Goal: Communication & Community: Answer question/provide support

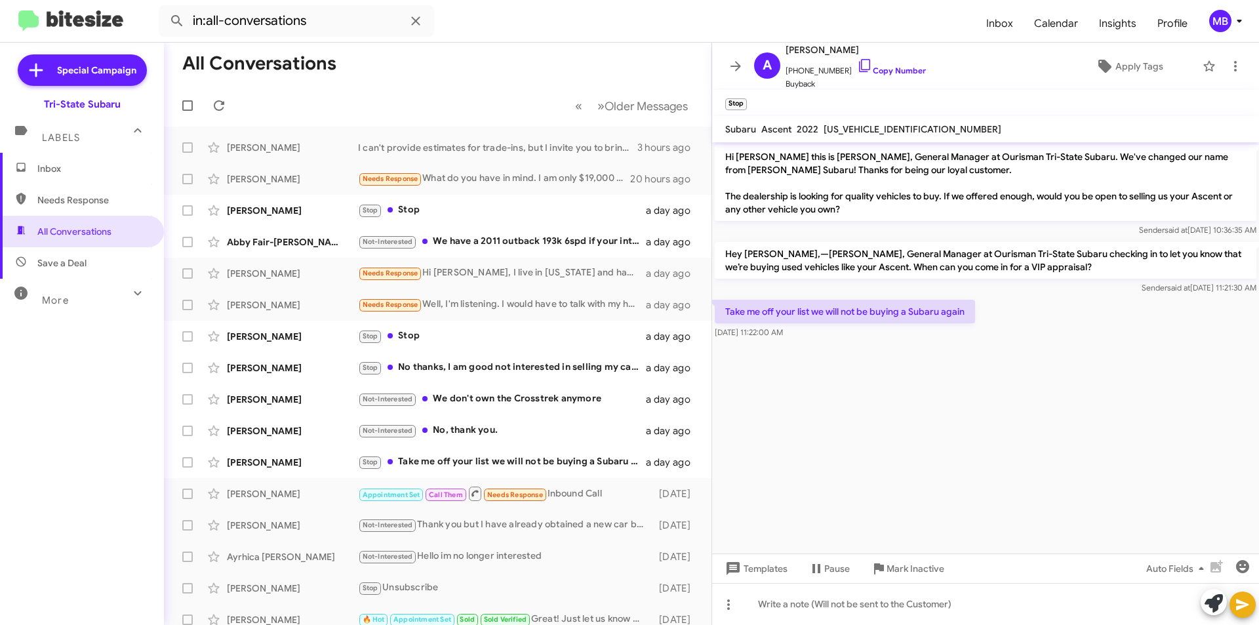
click at [97, 172] on span "Inbox" at bounding box center [92, 168] width 111 height 13
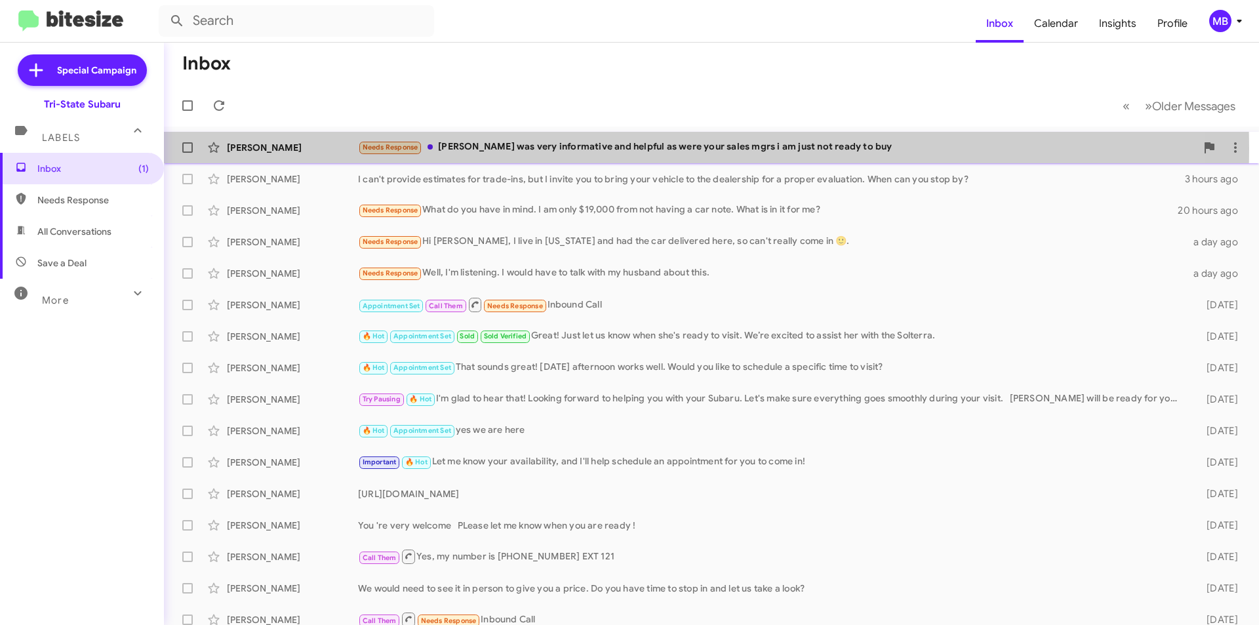
click at [311, 149] on div "[PERSON_NAME]" at bounding box center [292, 147] width 131 height 13
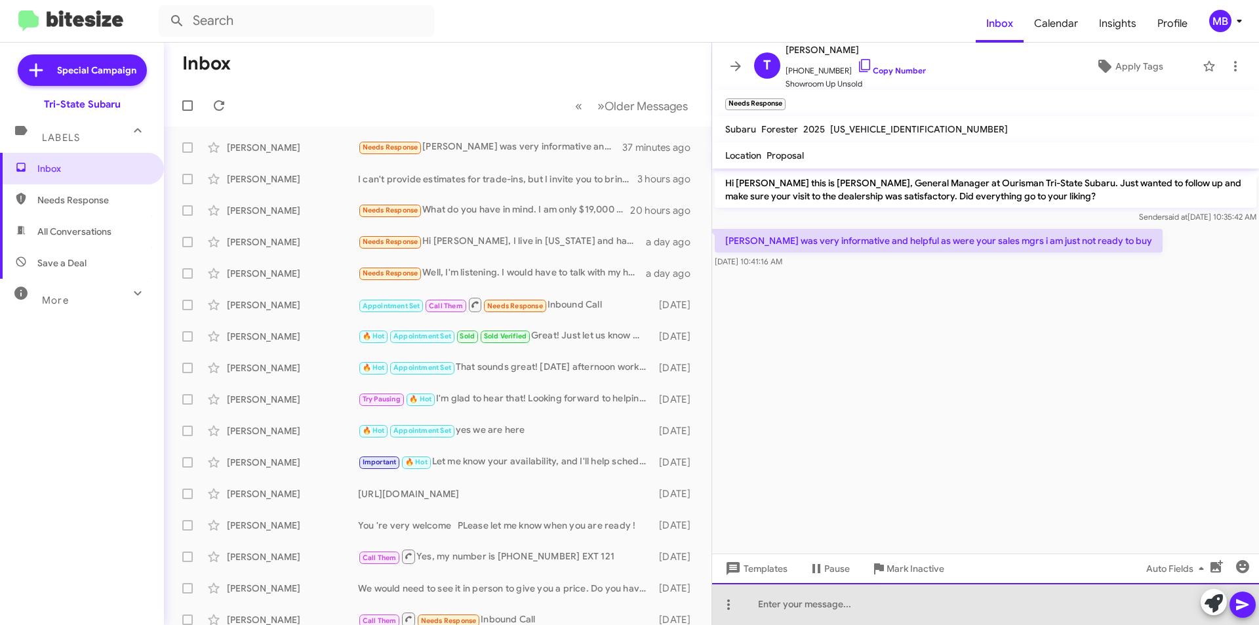
click at [1004, 617] on div at bounding box center [985, 604] width 547 height 42
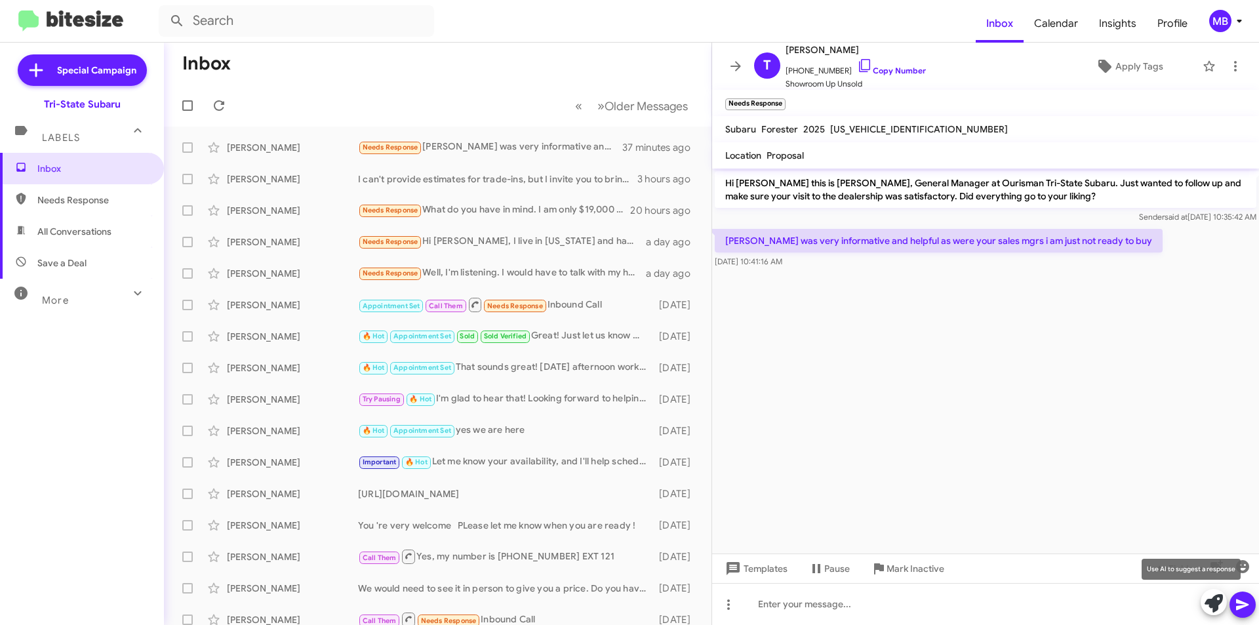
click at [1207, 603] on icon at bounding box center [1214, 603] width 18 height 18
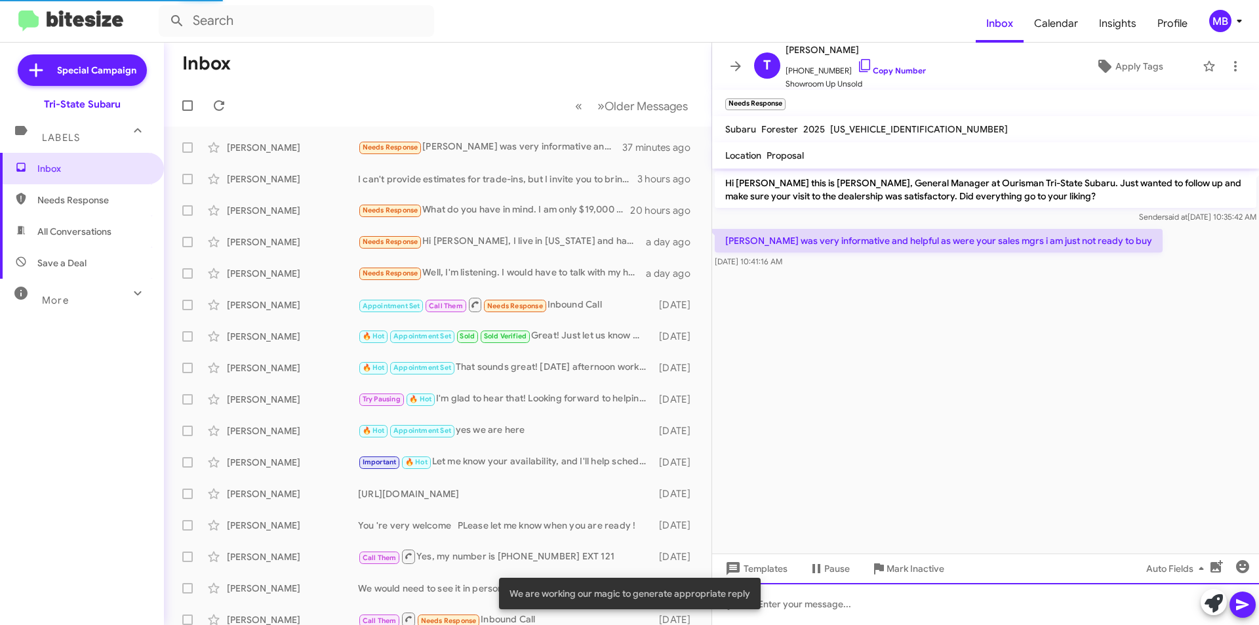
click at [946, 599] on div at bounding box center [985, 604] width 547 height 42
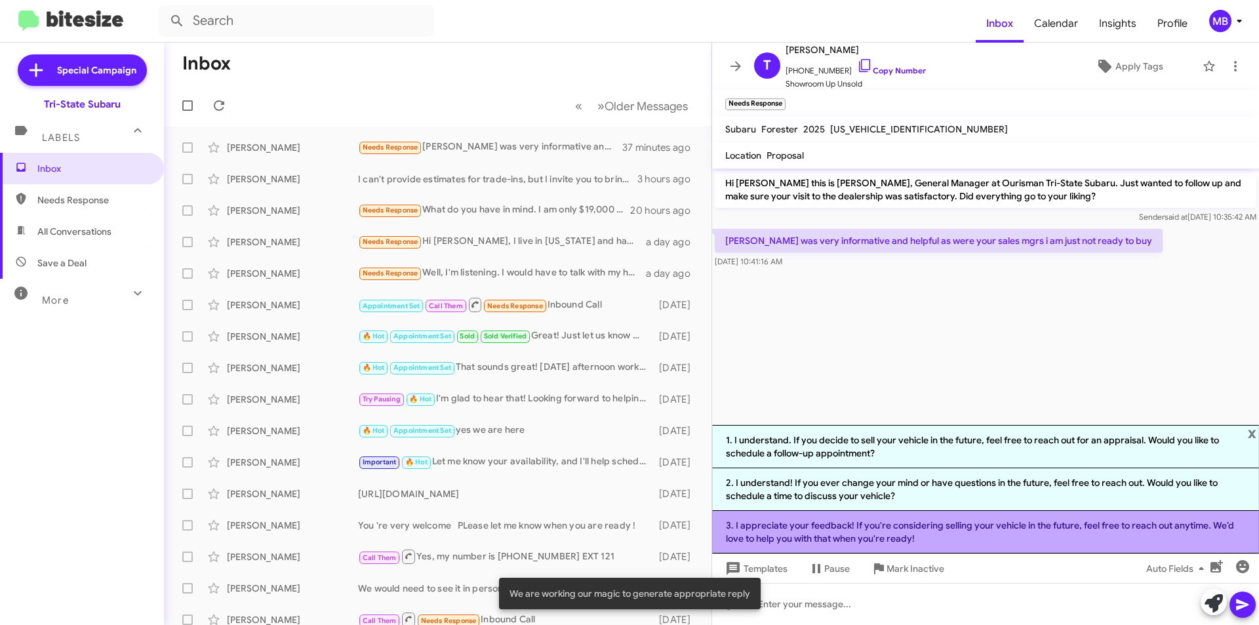
click at [980, 538] on li "3. I appreciate your feedback! If you're considering selling your vehicle in th…" at bounding box center [985, 532] width 547 height 43
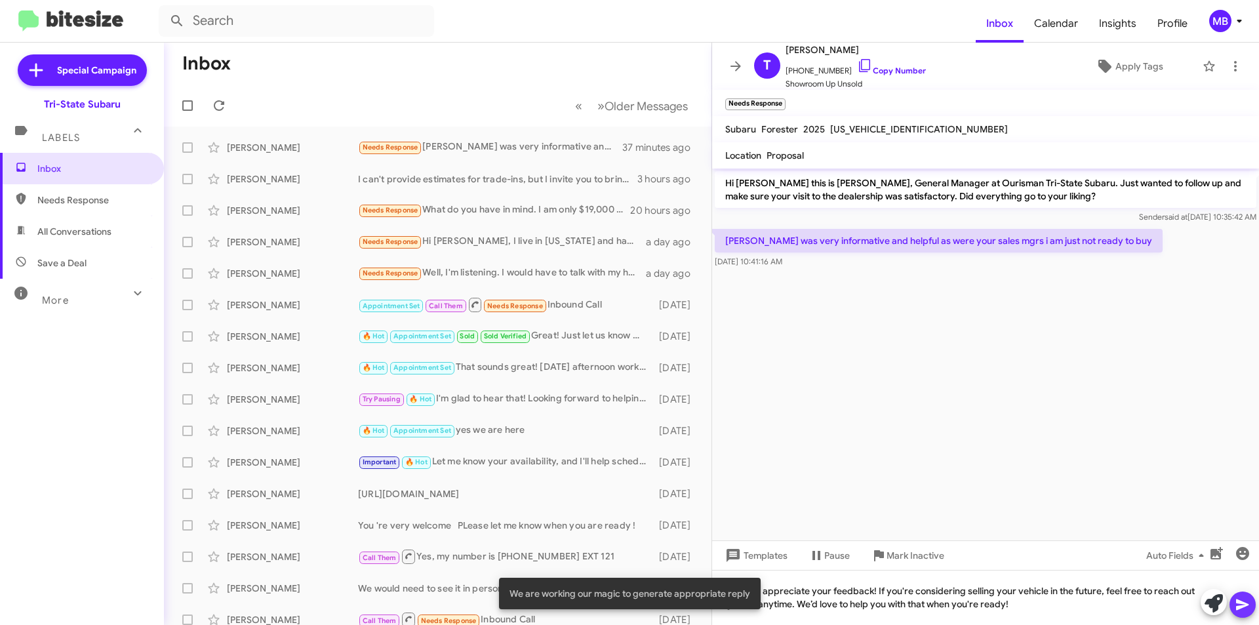
click at [1245, 605] on icon at bounding box center [1243, 605] width 16 height 16
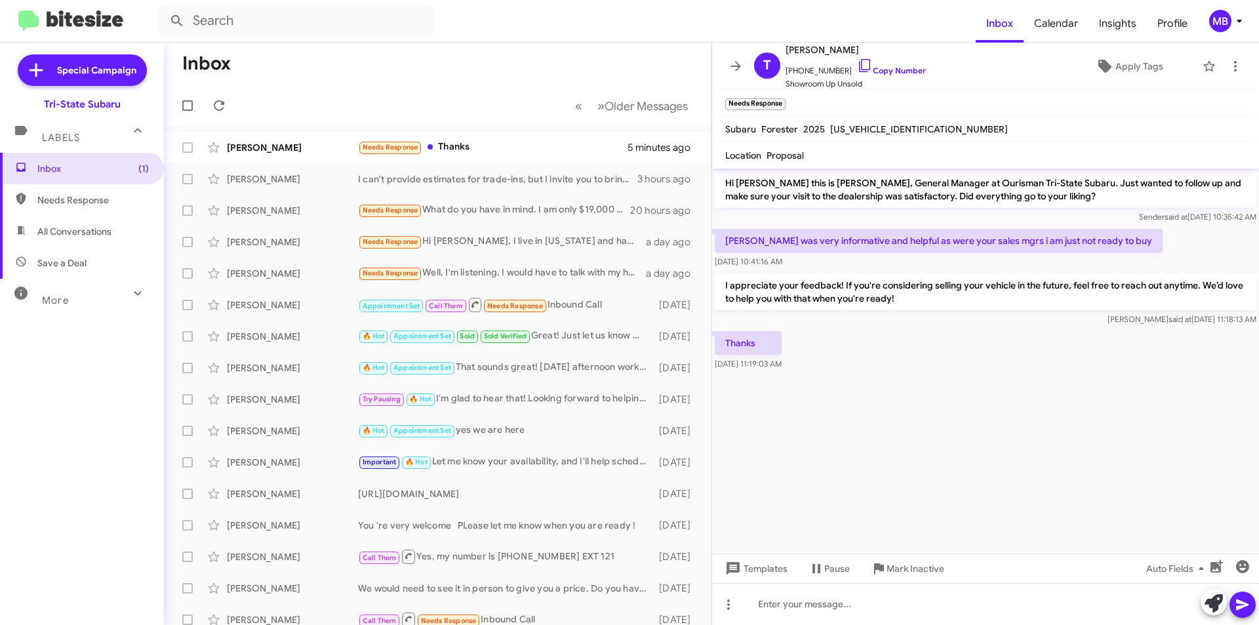
click at [108, 203] on span "Needs Response" at bounding box center [92, 199] width 111 height 13
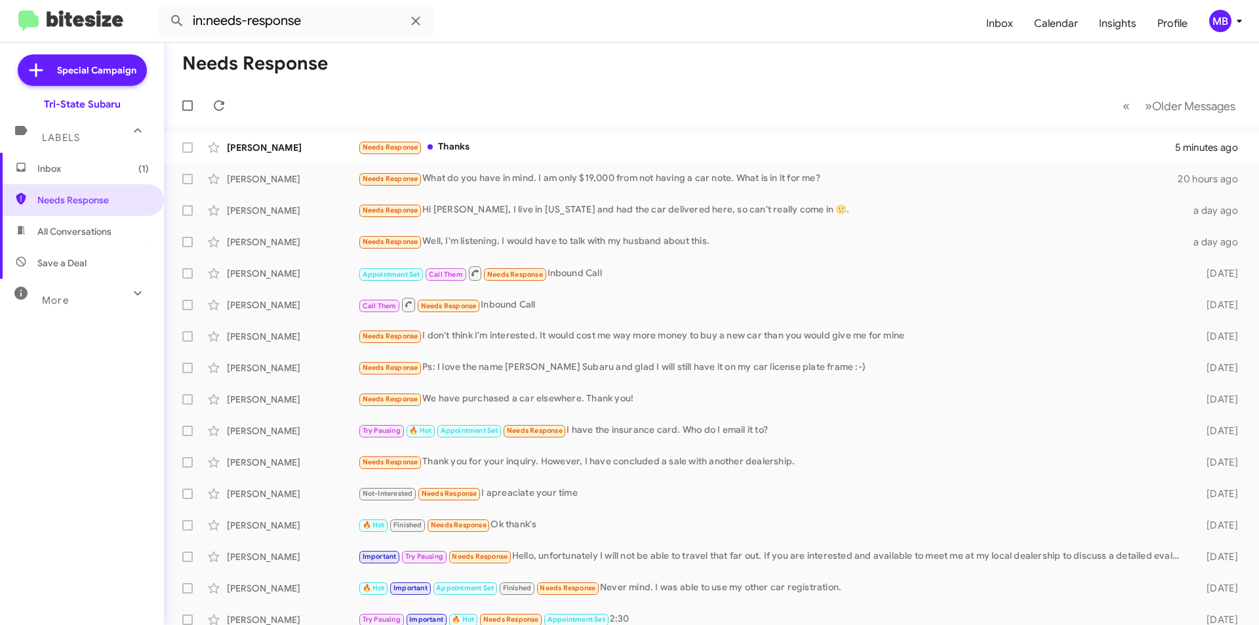
click at [105, 231] on span "All Conversations" at bounding box center [74, 231] width 74 height 13
type input "in:all-conversations"
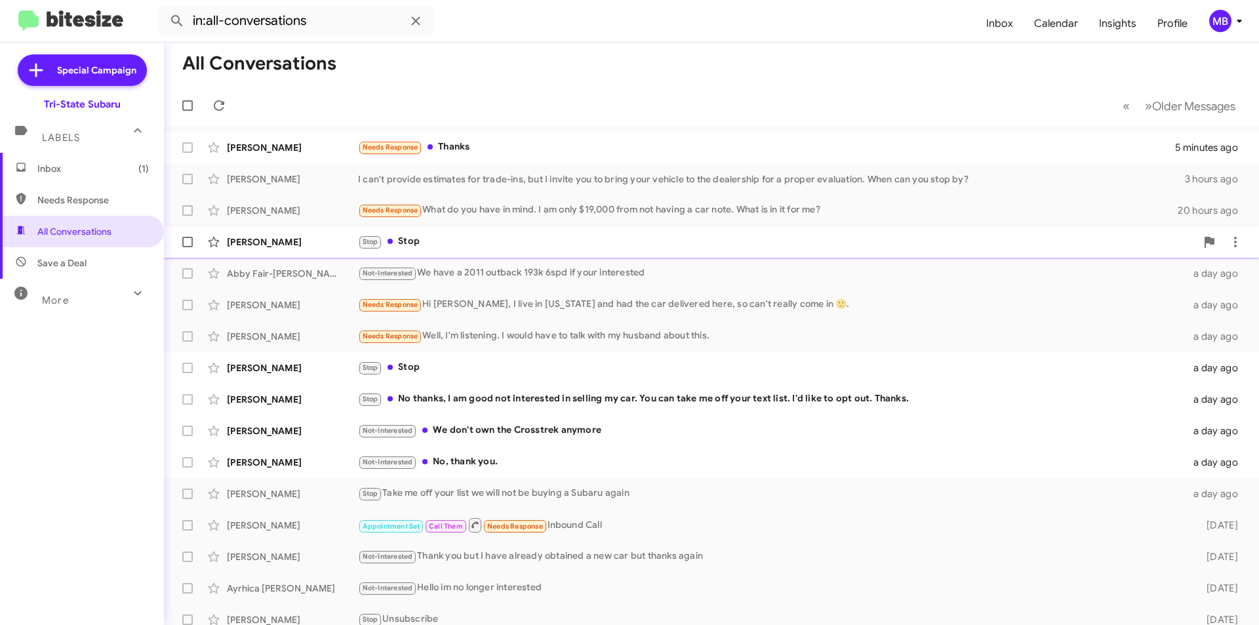
click at [437, 240] on div "Stop Stop" at bounding box center [777, 241] width 838 height 15
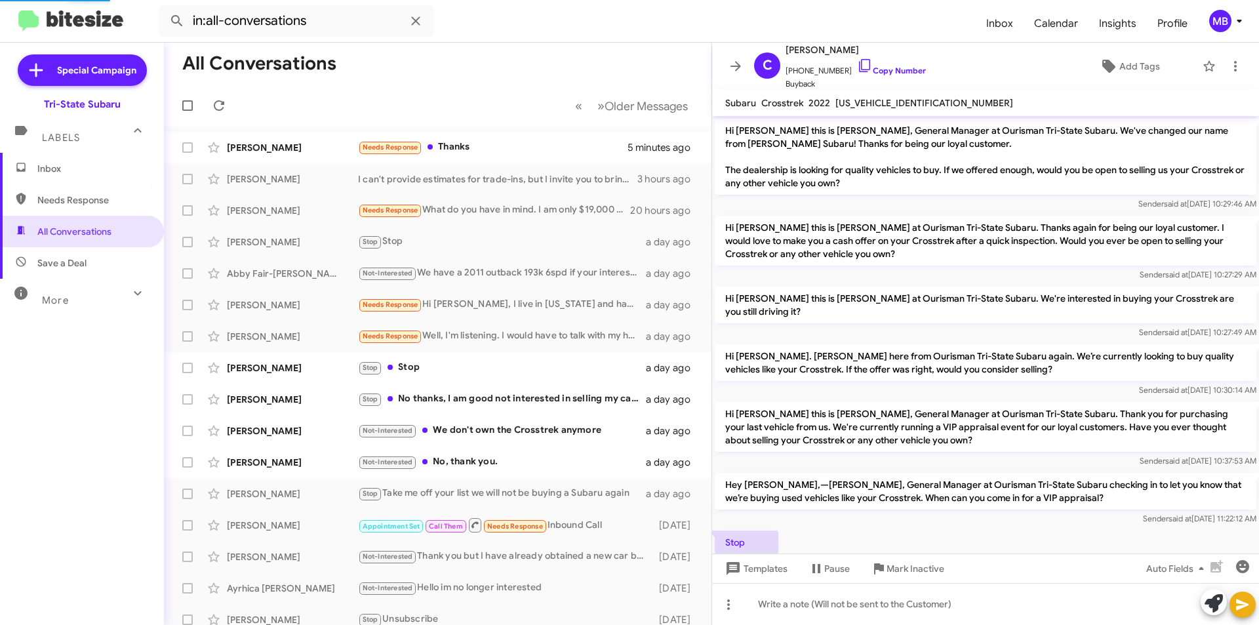
scroll to position [42, 0]
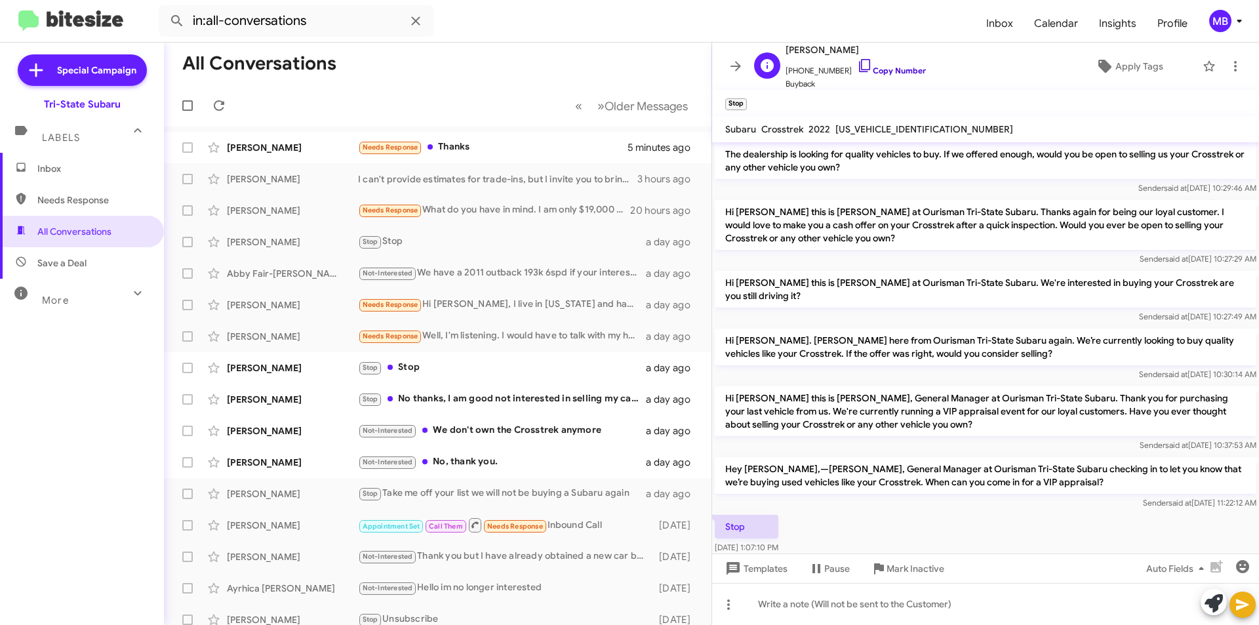
click at [897, 67] on link "Copy Number" at bounding box center [891, 71] width 69 height 10
click at [525, 370] on div "Stop Stop" at bounding box center [503, 367] width 291 height 15
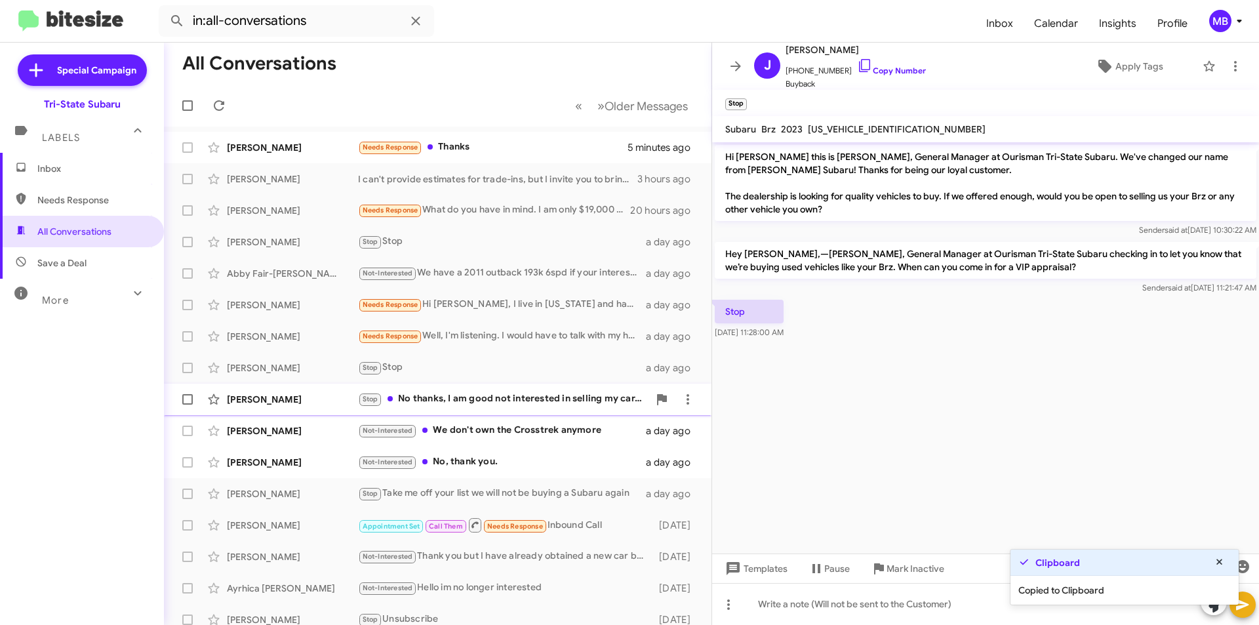
click at [559, 400] on div "Stop No thanks, I am good not interested in selling my car. You can take me off…" at bounding box center [503, 399] width 291 height 15
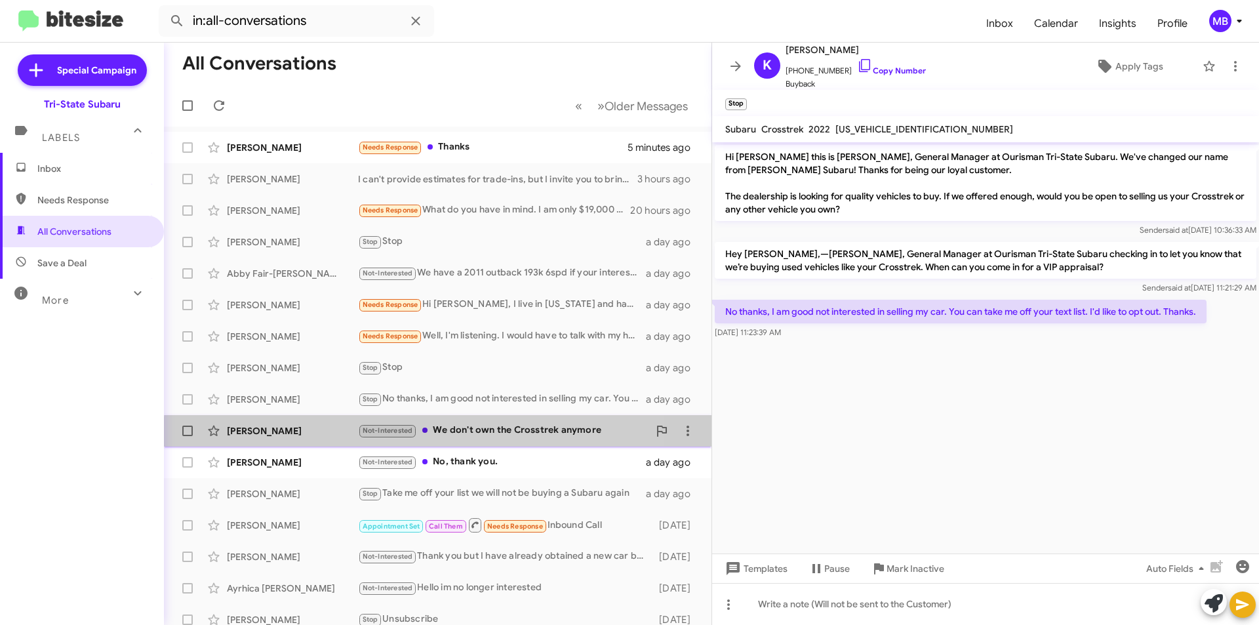
click at [492, 437] on div "Not-Interested We don't own the Crosstrek anymore" at bounding box center [503, 430] width 291 height 15
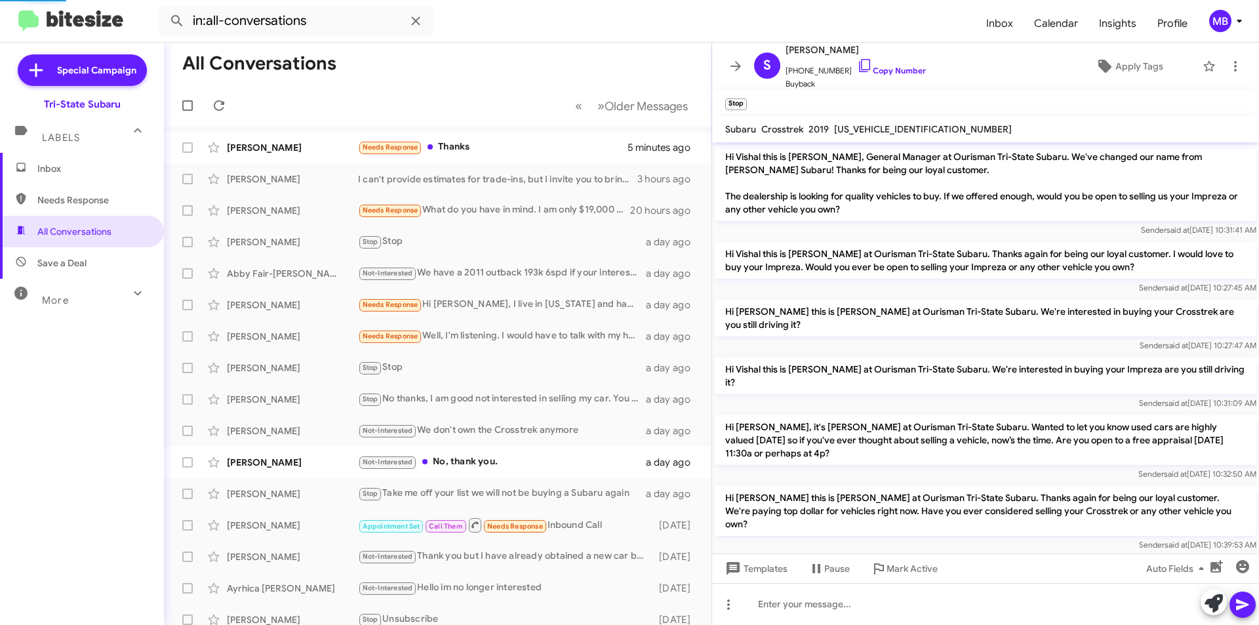
scroll to position [144, 0]
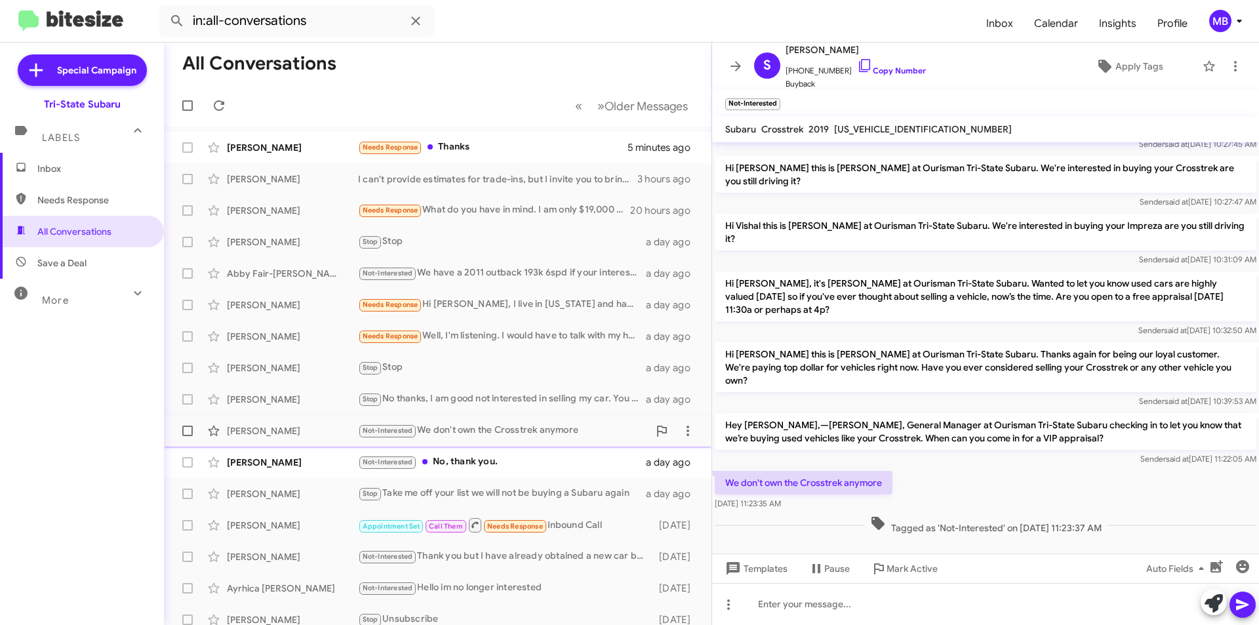
click at [560, 445] on span "[PERSON_NAME] Not-Interested We don't own the Crosstrek anymore a day ago" at bounding box center [438, 430] width 548 height 31
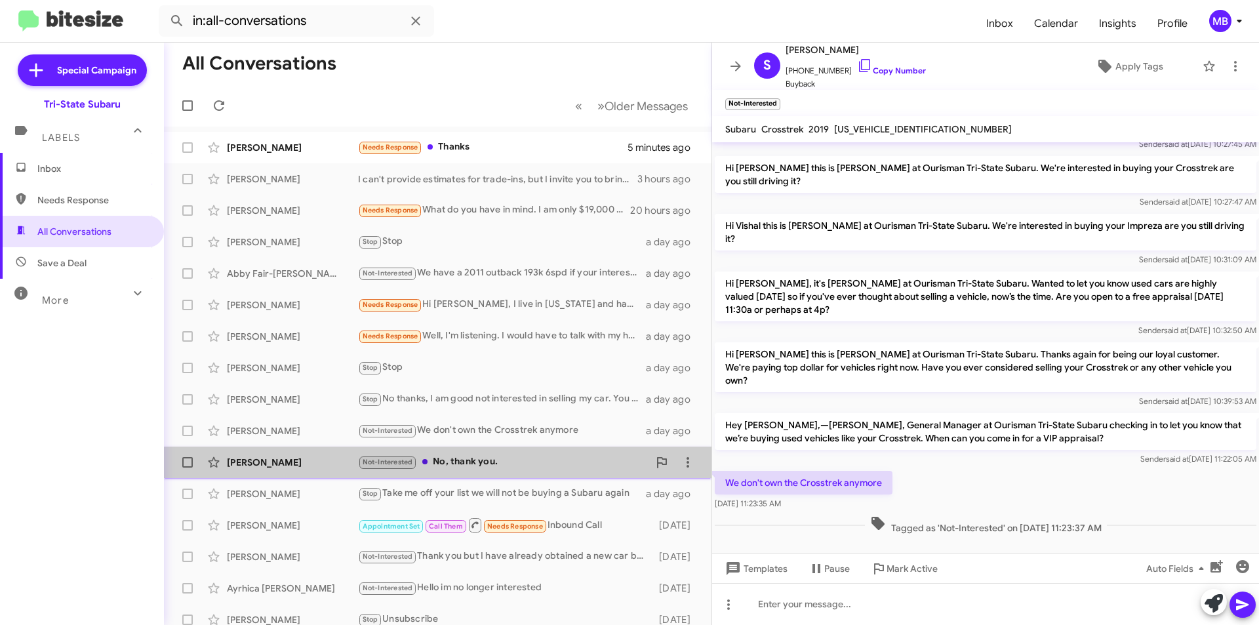
click at [567, 456] on div "Not-Interested No, thank you." at bounding box center [503, 461] width 291 height 15
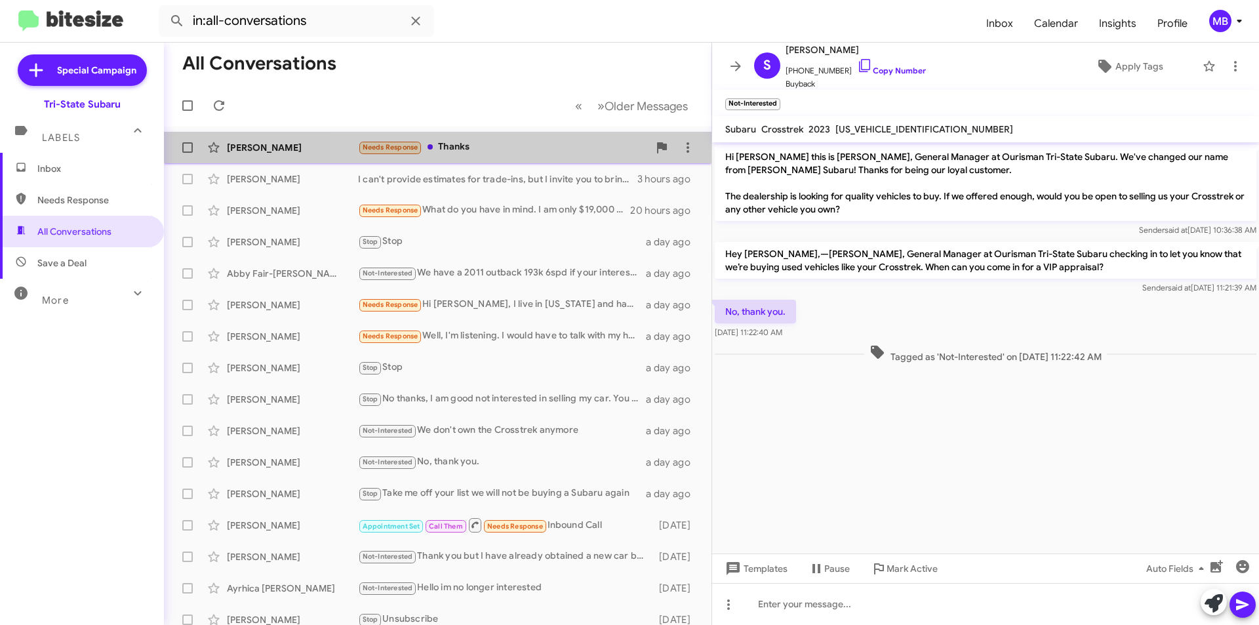
click at [554, 141] on div "Needs Response Thanks" at bounding box center [503, 147] width 291 height 15
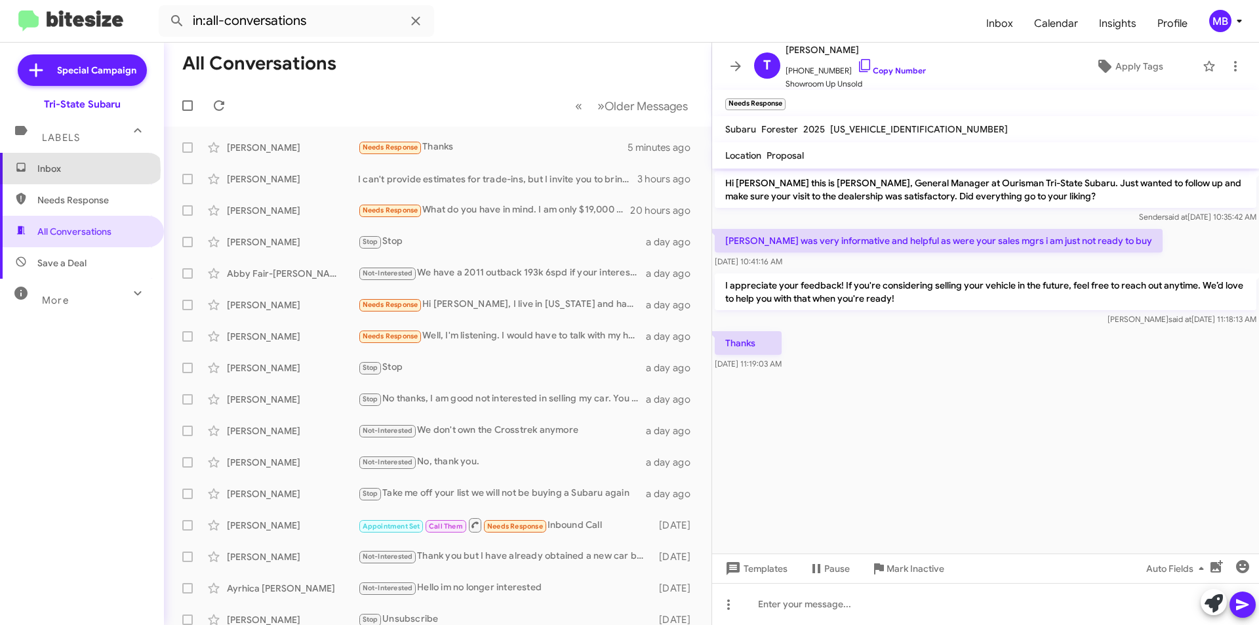
click at [79, 170] on span "Inbox" at bounding box center [92, 168] width 111 height 13
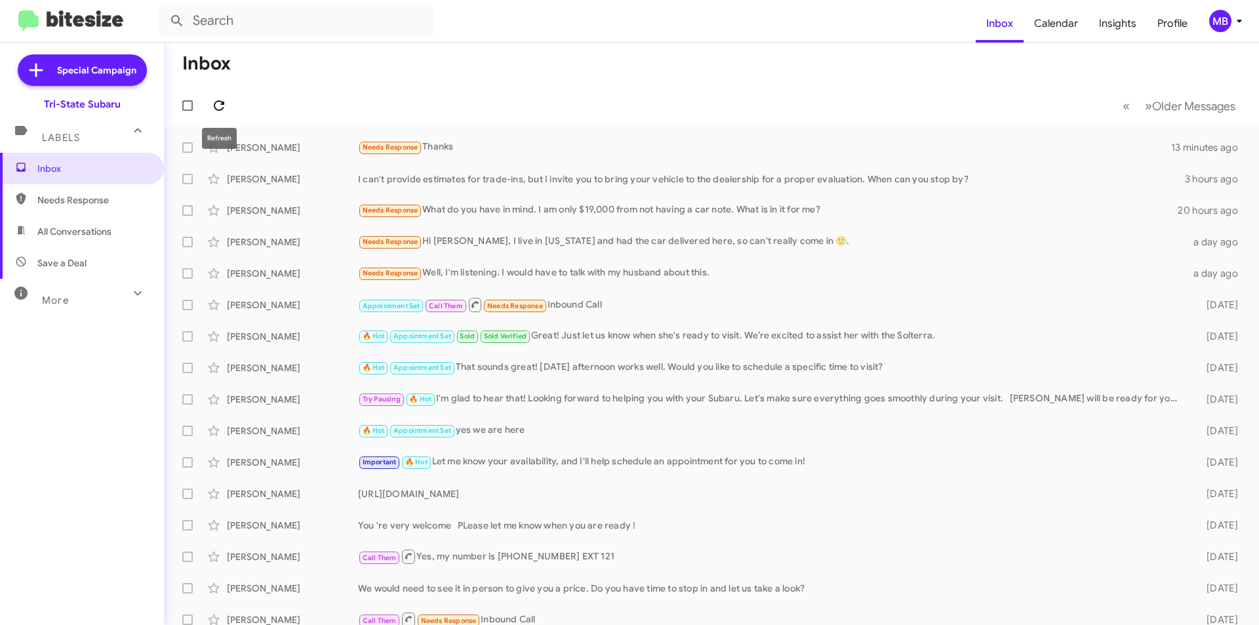
click at [216, 100] on icon at bounding box center [219, 106] width 16 height 16
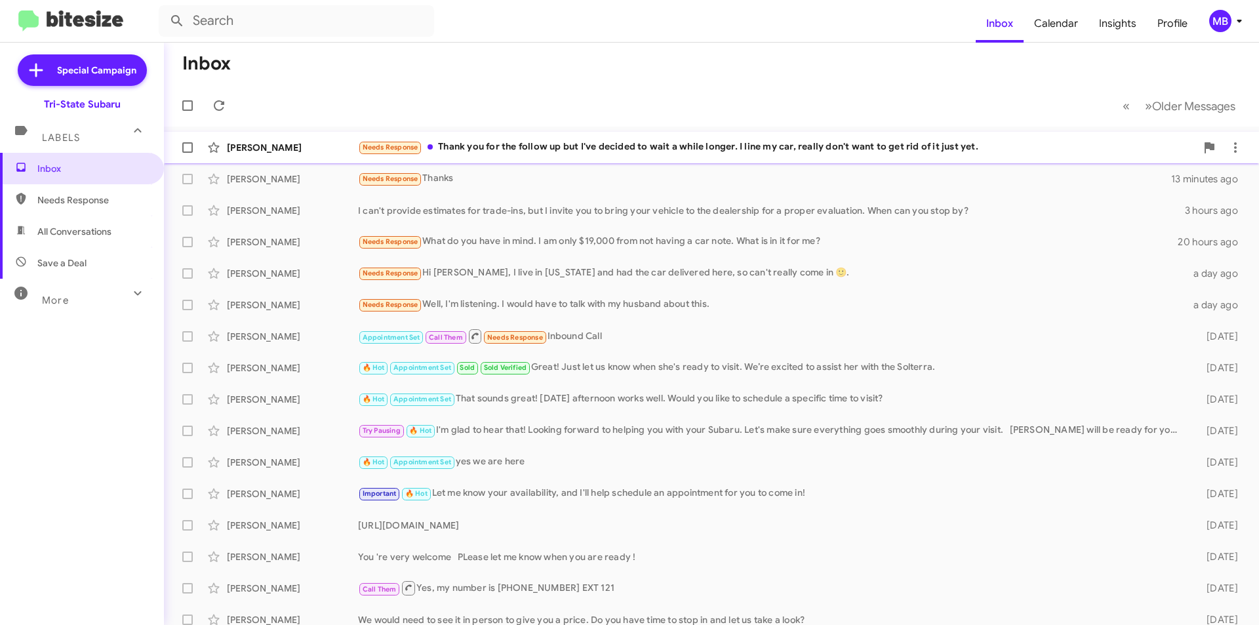
click at [575, 145] on div "Needs Response Thank you for the follow up but I've decided to wait a while lon…" at bounding box center [777, 147] width 838 height 15
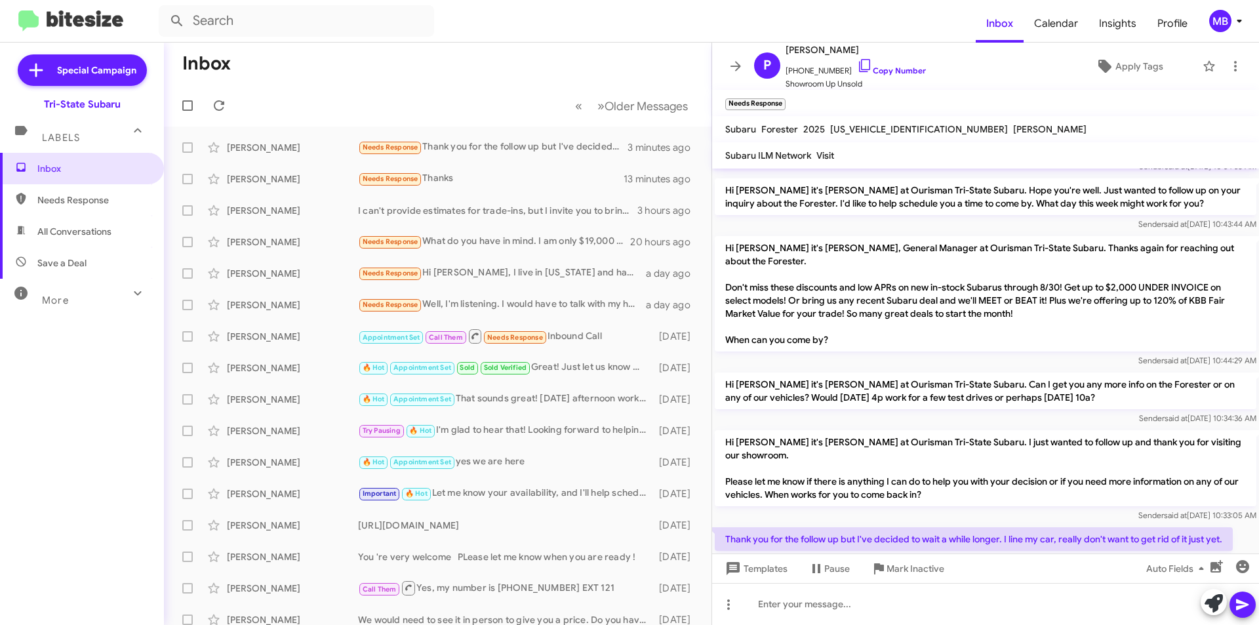
scroll to position [60, 0]
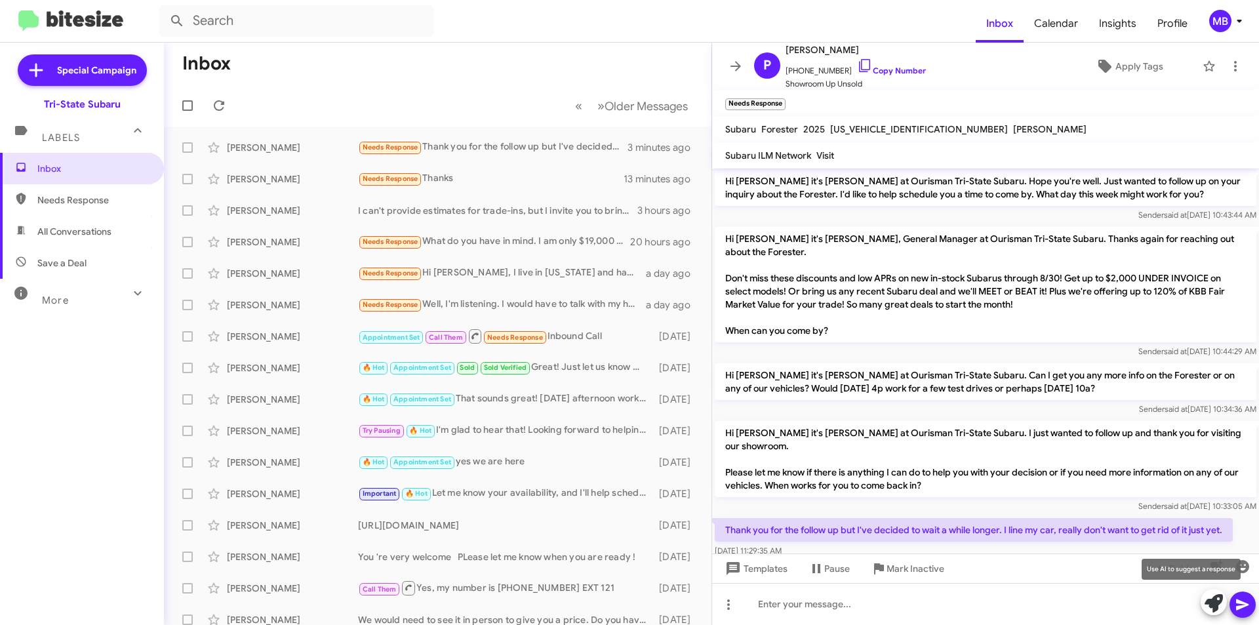
click at [1204, 601] on button at bounding box center [1214, 602] width 26 height 26
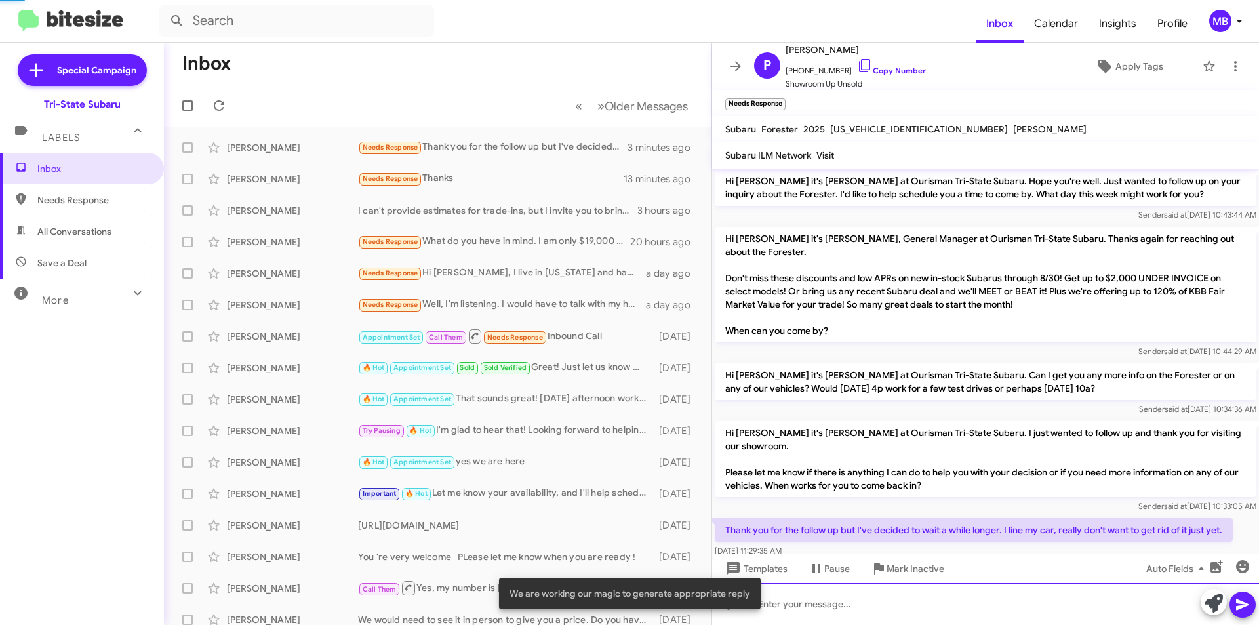
click at [1150, 605] on div at bounding box center [985, 604] width 547 height 42
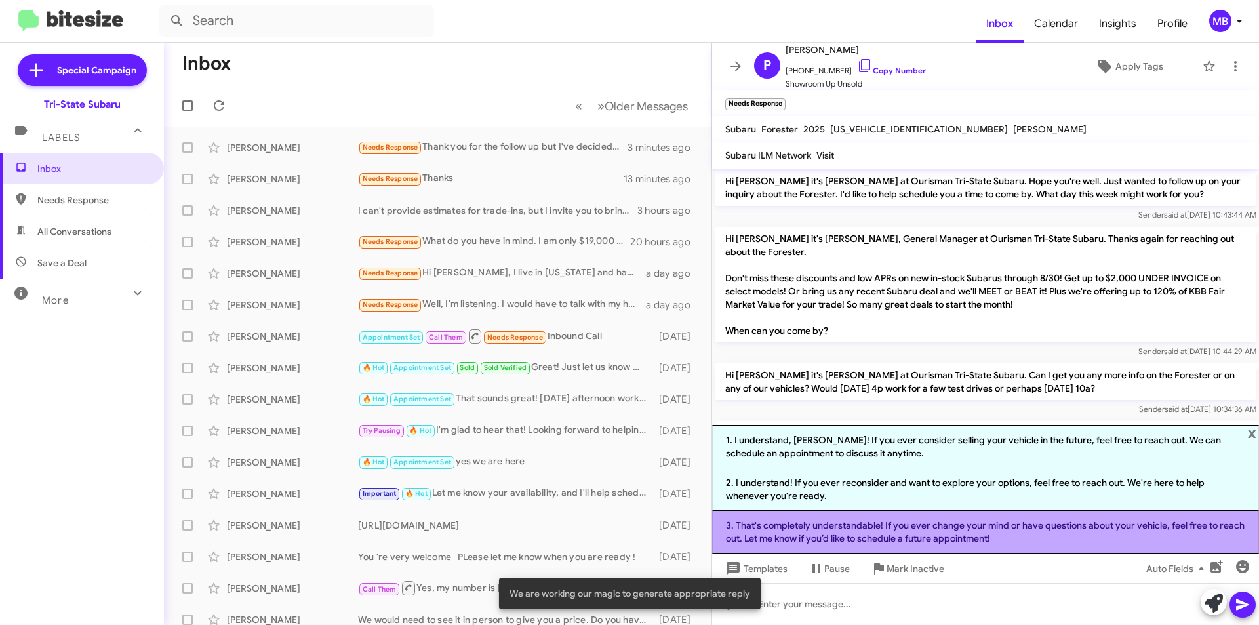
click at [959, 535] on li "3. That's completely understandable! If you ever change your mind or have quest…" at bounding box center [985, 532] width 547 height 43
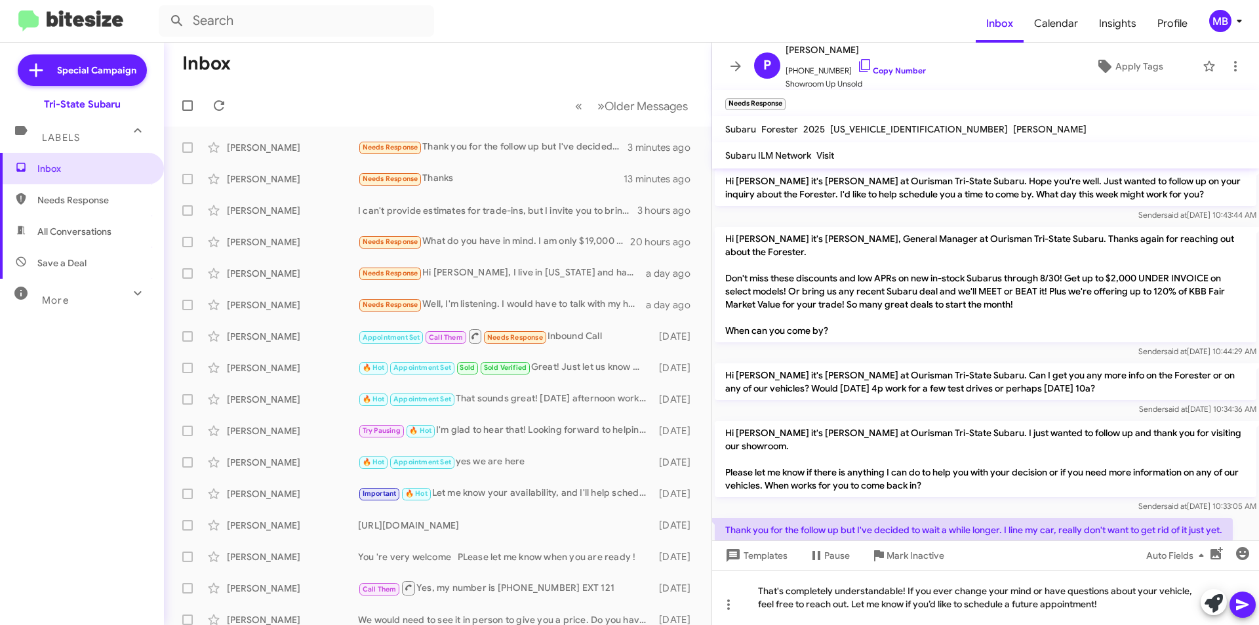
click at [1235, 597] on icon at bounding box center [1243, 605] width 16 height 16
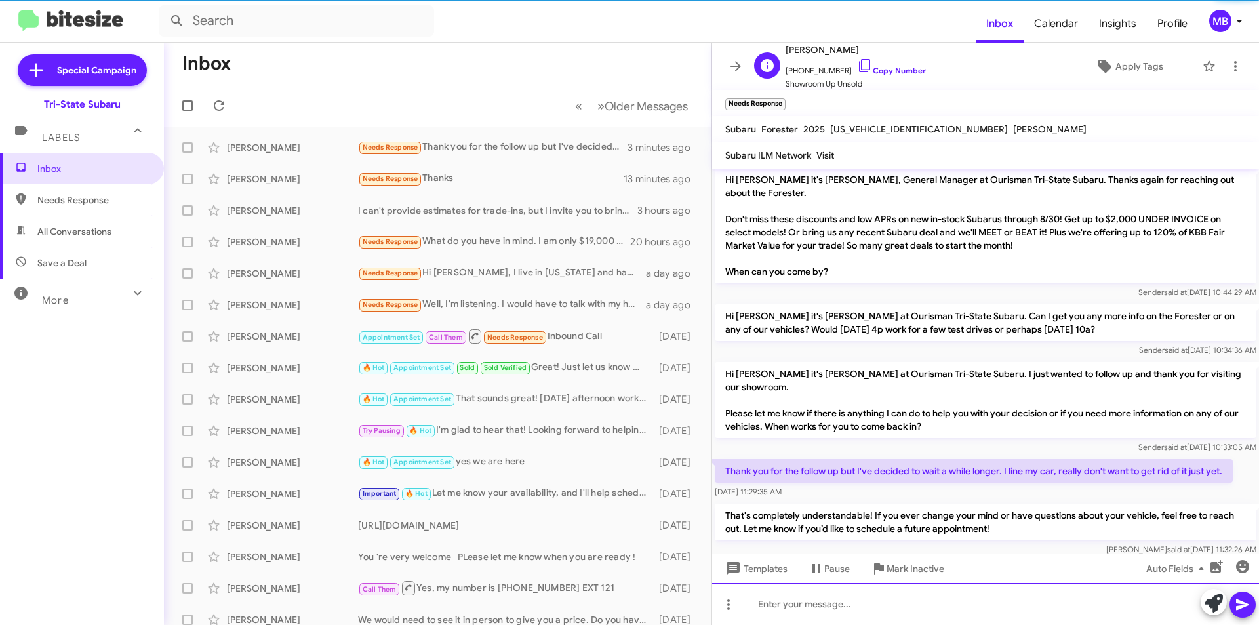
scroll to position [121, 0]
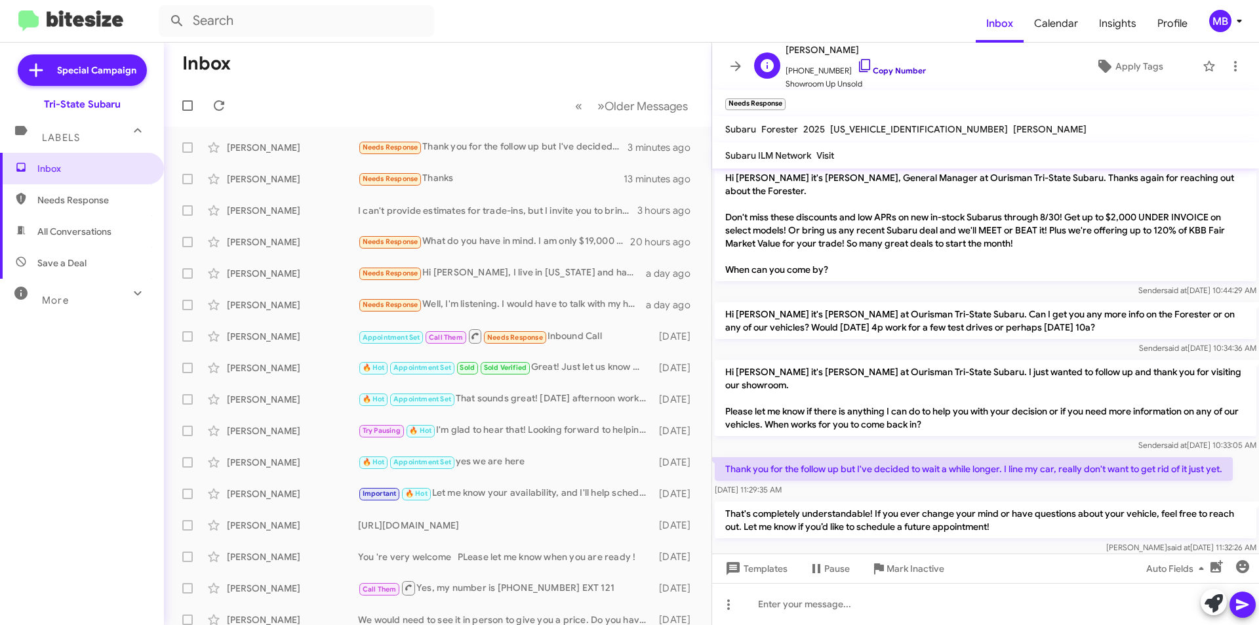
click at [912, 73] on link "Copy Number" at bounding box center [891, 71] width 69 height 10
drag, startPoint x: 951, startPoint y: 454, endPoint x: 770, endPoint y: 450, distance: 181.1
click at [710, 432] on div "Inbox « Previous » Next Older Messages [PERSON_NAME] Needs Response Thank you f…" at bounding box center [711, 334] width 1095 height 582
click at [782, 485] on span "[DATE] 11:29:35 AM" at bounding box center [748, 490] width 67 height 10
drag, startPoint x: 817, startPoint y: 464, endPoint x: 748, endPoint y: 413, distance: 86.3
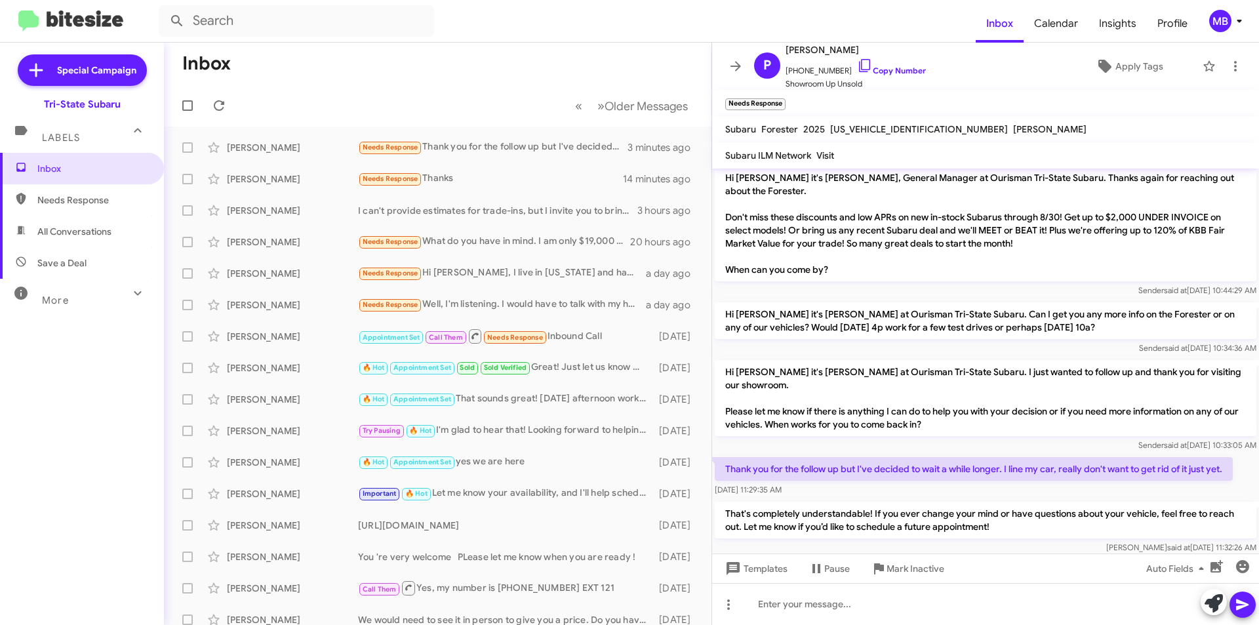
click at [748, 413] on div "Hi [PERSON_NAME] this is [PERSON_NAME], General Manager at Ourisman Tri-State S…" at bounding box center [985, 302] width 547 height 509
copy div "[PERSON_NAME] said at [DATE] 10:33:05 AM Thank you for the follow up but I've d…"
